Goal: Information Seeking & Learning: Learn about a topic

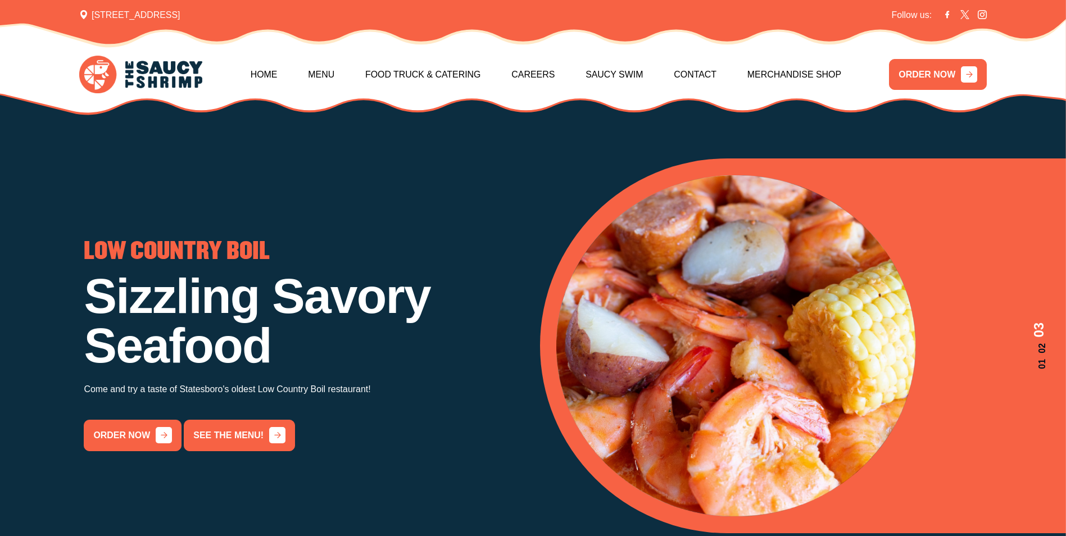
click at [274, 377] on div "LOW COUNTRY BOIL Sizzling Savory Seafood Come and try a taste of Statesboro's o…" at bounding box center [303, 346] width 439 height 210
click at [251, 444] on link "See the menu!" at bounding box center [239, 435] width 111 height 31
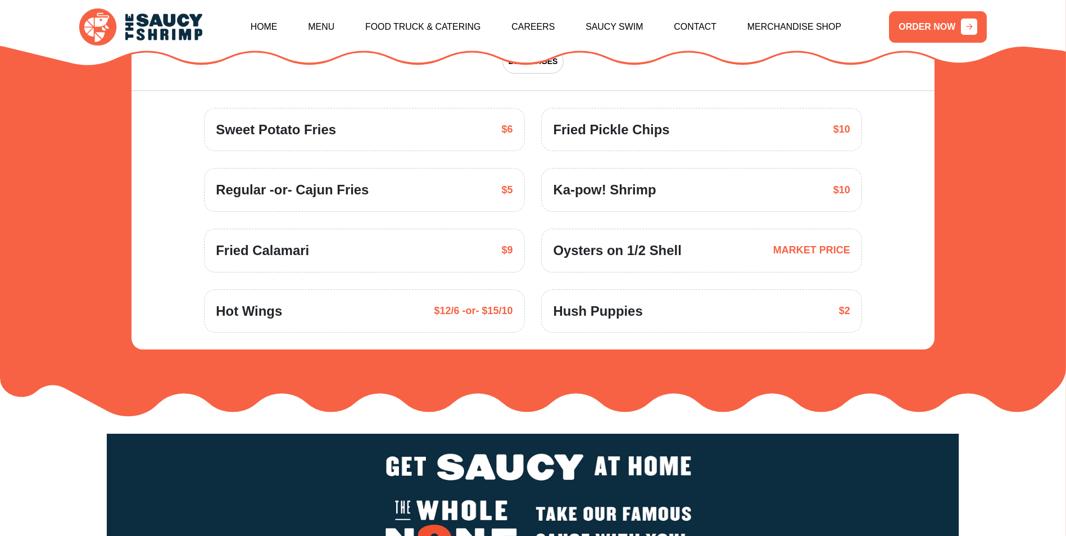
scroll to position [1847, 0]
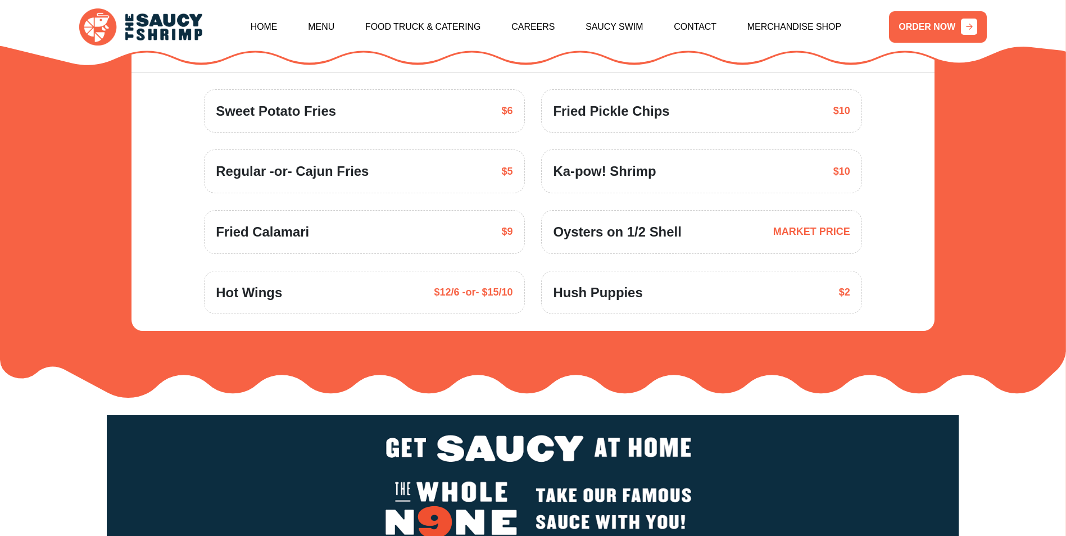
click at [505, 19] on span "DEEP FRIED & DELICIOUS!" at bounding box center [470, 13] width 103 height 12
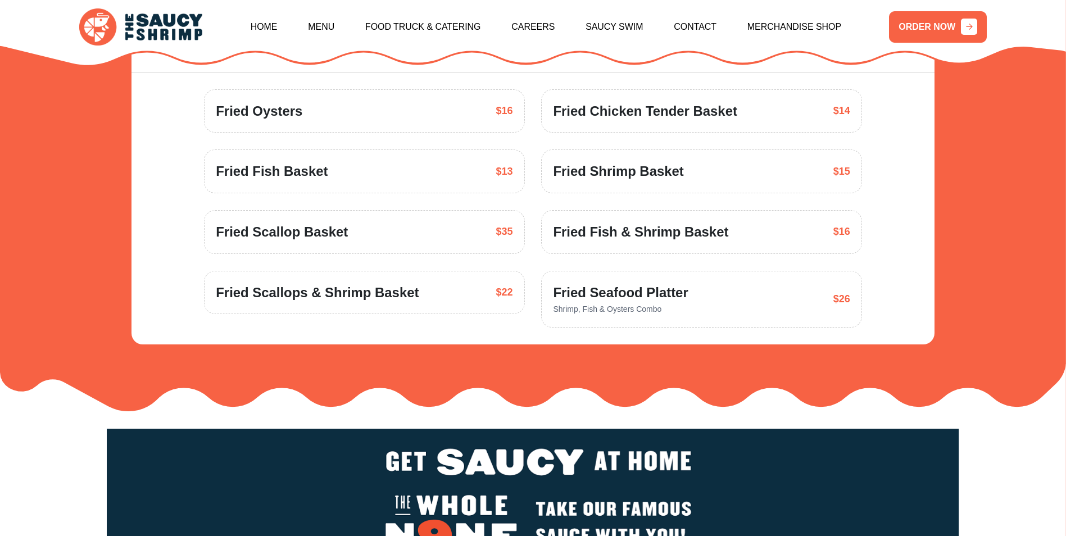
click at [695, 19] on span "OH BOY, PO' BOY!" at bounding box center [661, 13] width 70 height 12
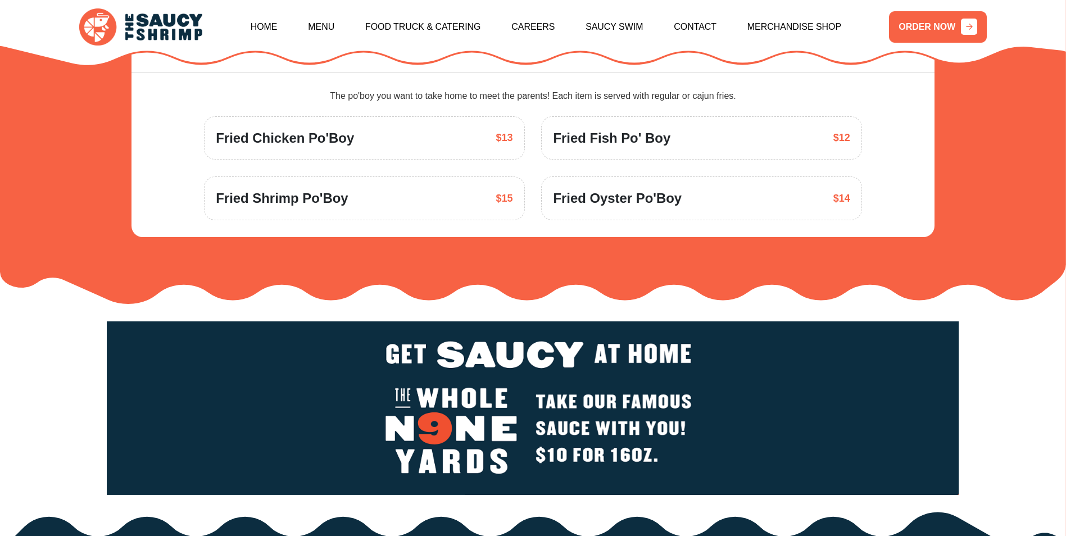
click at [774, 19] on span "LIL' SHRIMPIES (KIDS)" at bounding box center [816, 13] width 85 height 12
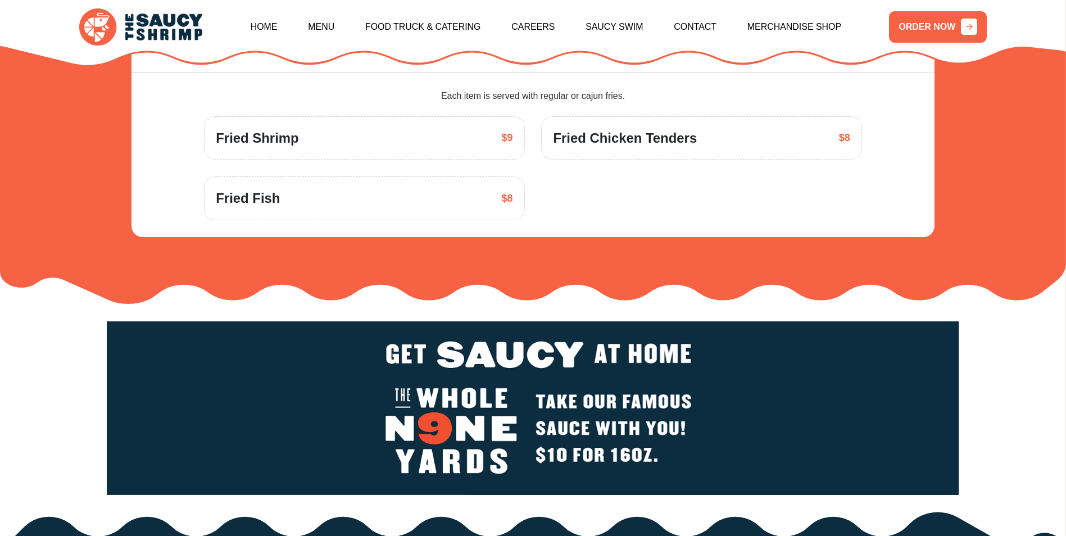
click at [877, 19] on span "SIDES" at bounding box center [889, 13] width 24 height 12
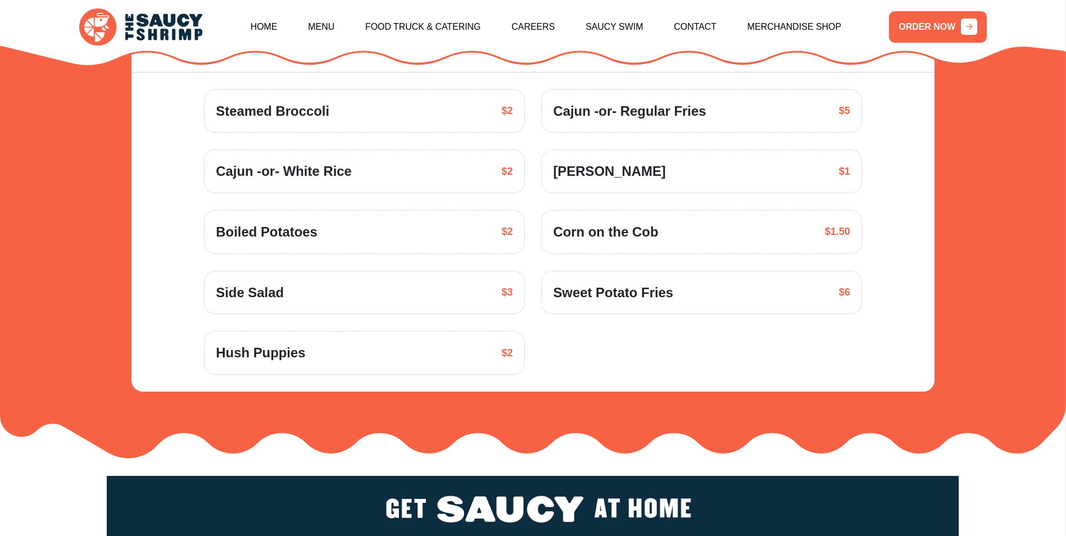
click at [755, 19] on span "DESSERTS" at bounding box center [734, 13] width 42 height 12
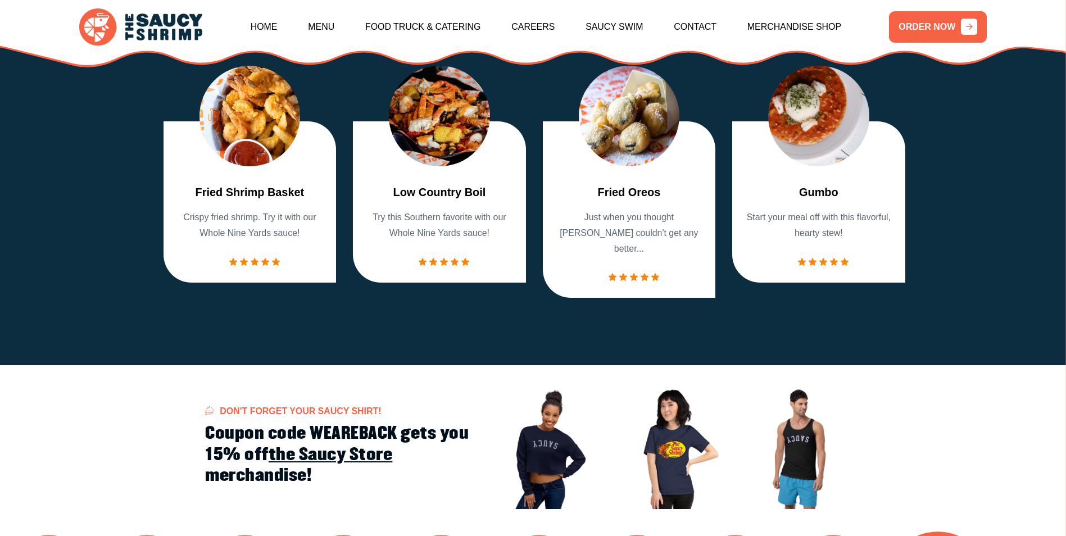
scroll to position [1116, 0]
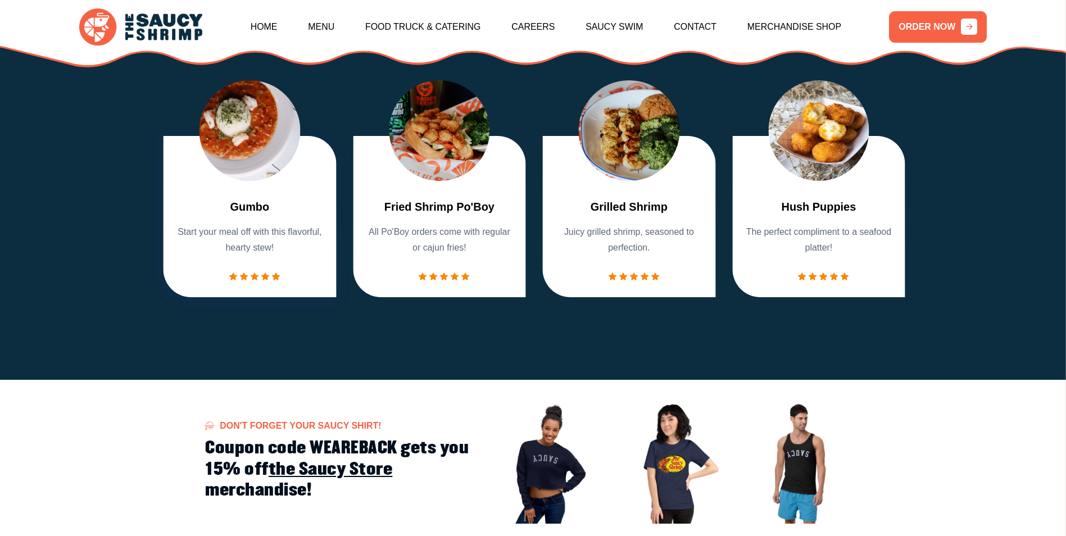
click at [465, 256] on p "All Po'Boy orders come with regular or cajun fries!" at bounding box center [439, 239] width 151 height 31
click at [221, 280] on div "Gumbo Start your meal off with this flavorful, hearty stew!" at bounding box center [250, 240] width 151 height 82
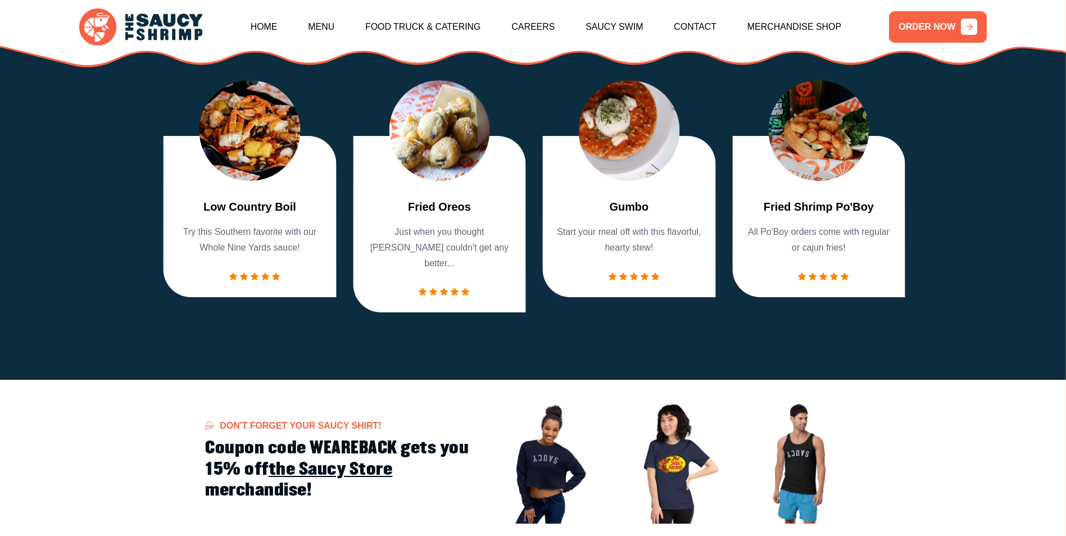
click at [637, 181] on img "4 / 7" at bounding box center [629, 130] width 101 height 101
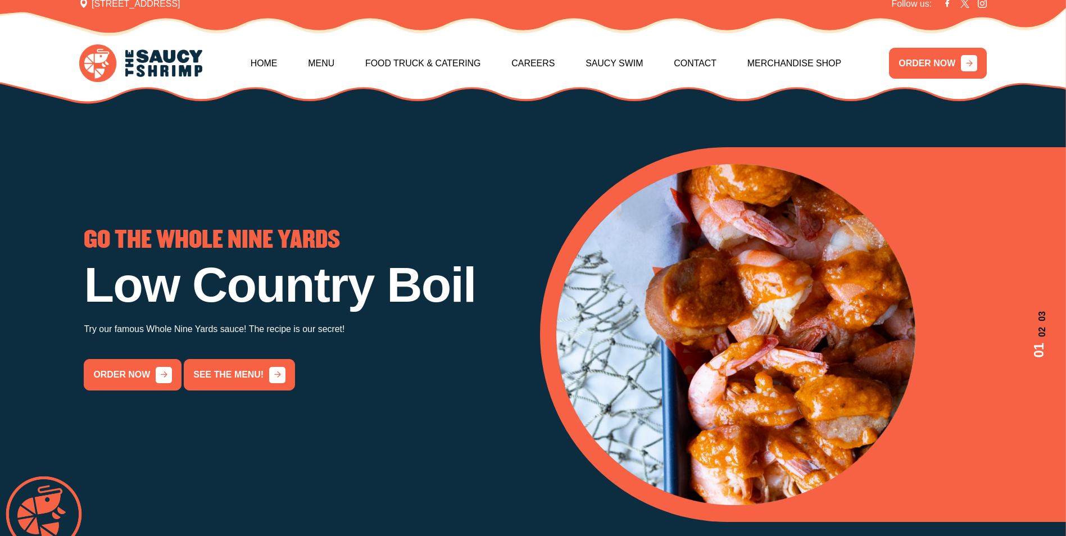
scroll to position [0, 0]
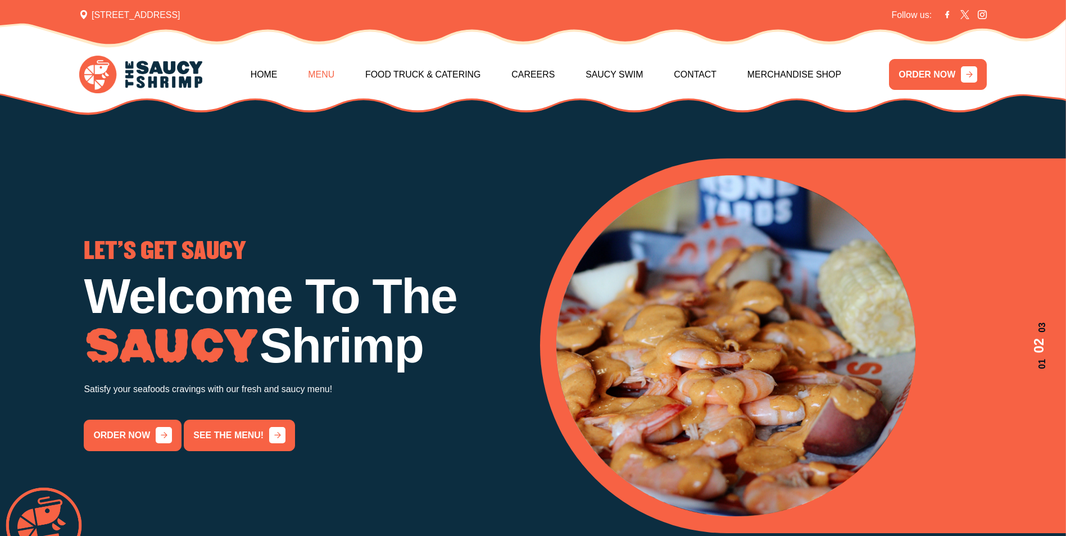
click at [314, 75] on link "Menu" at bounding box center [321, 75] width 26 height 48
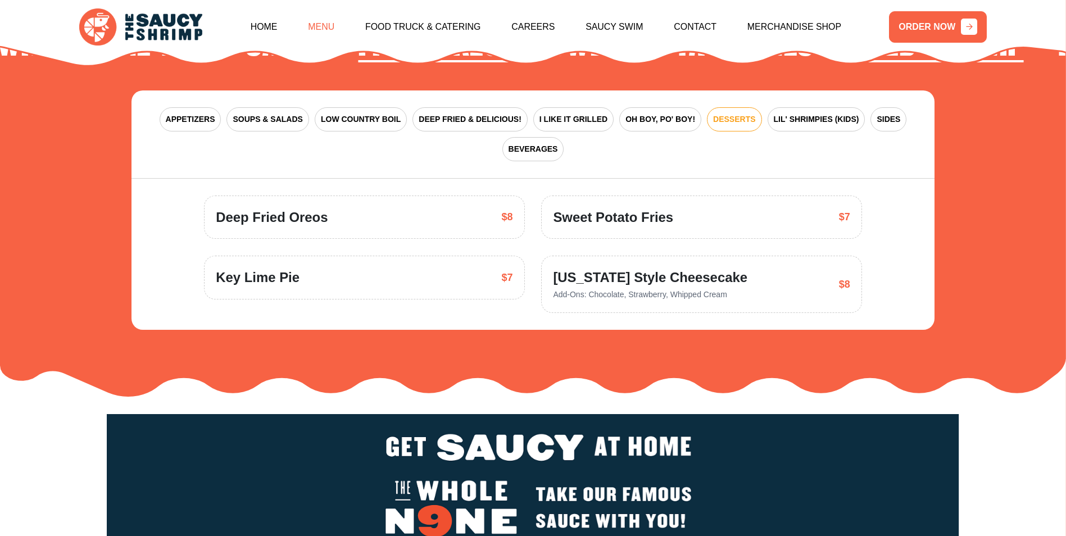
scroll to position [1791, 0]
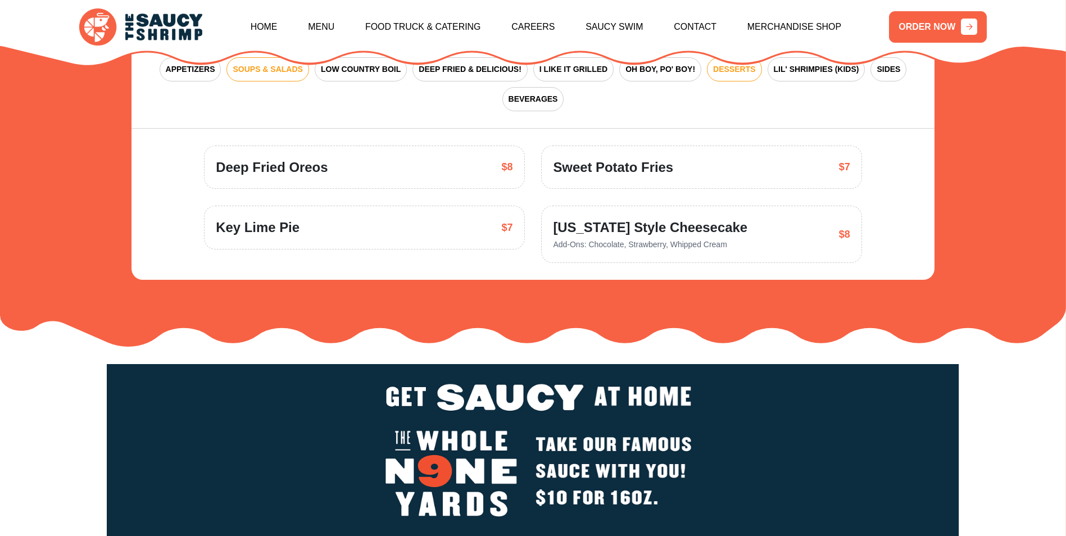
click at [302, 75] on span "SOUPS & SALADS" at bounding box center [268, 70] width 70 height 12
